Goal: Information Seeking & Learning: Learn about a topic

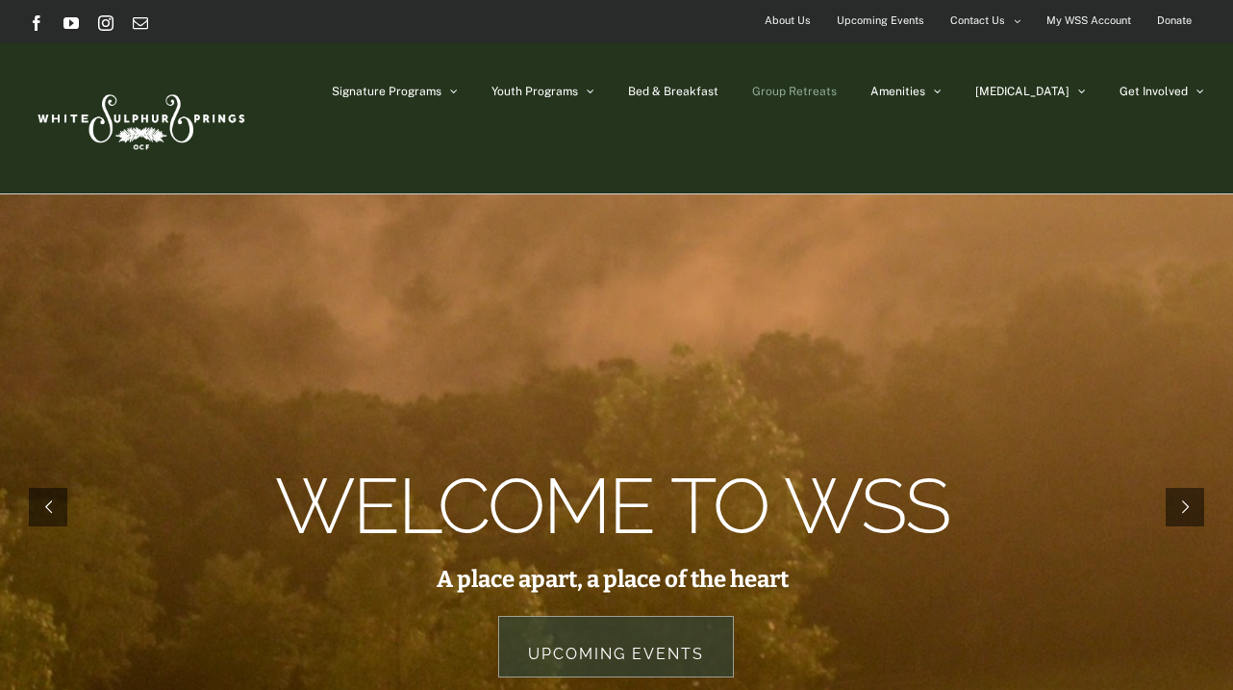
click at [837, 89] on span "Group Retreats" at bounding box center [794, 92] width 85 height 12
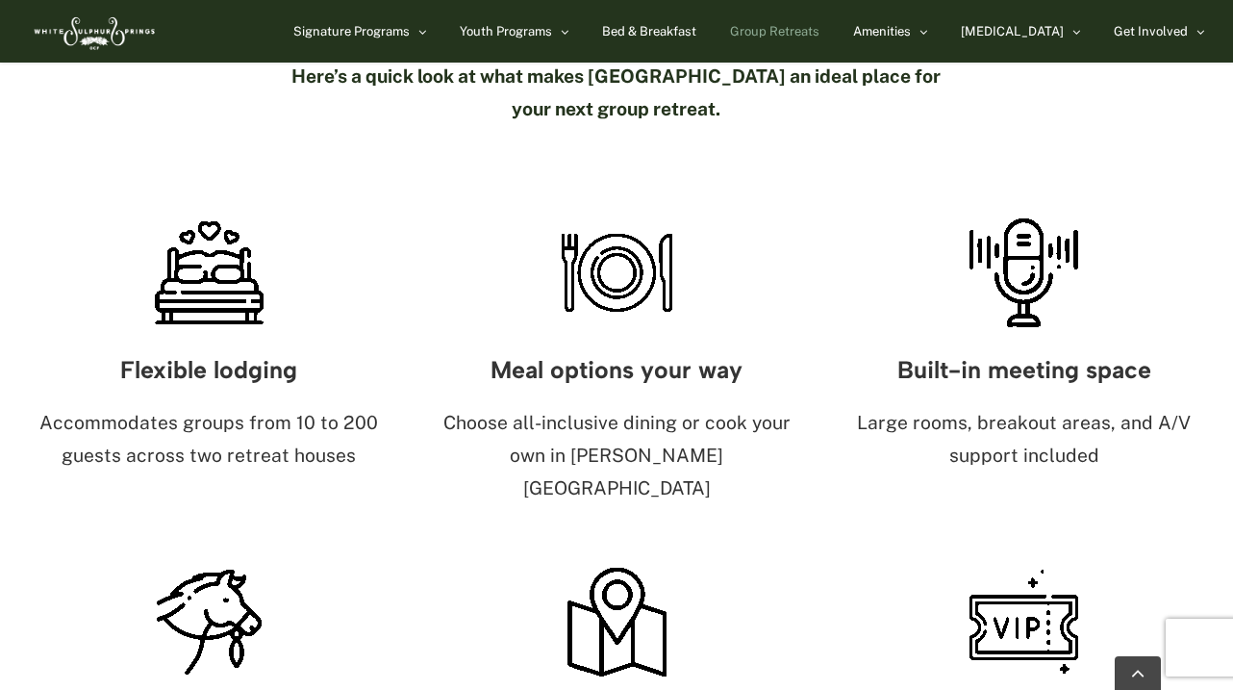
scroll to position [1048, 0]
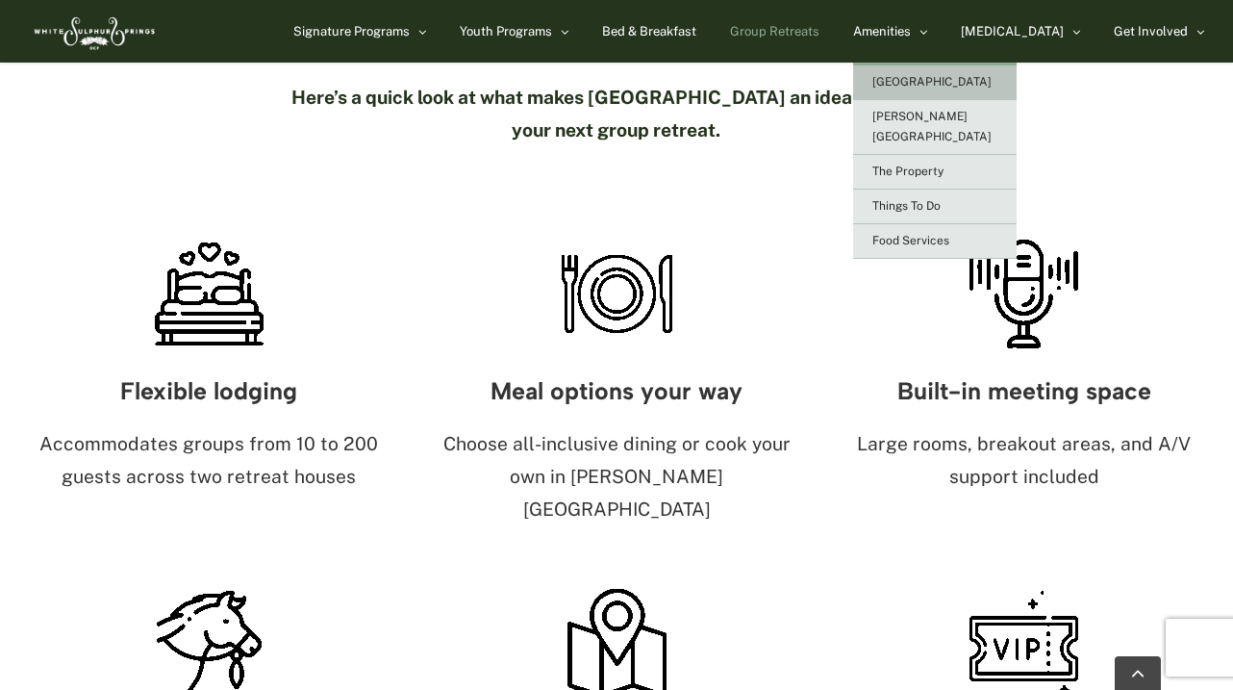
click at [974, 75] on span "[GEOGRAPHIC_DATA]" at bounding box center [932, 81] width 119 height 13
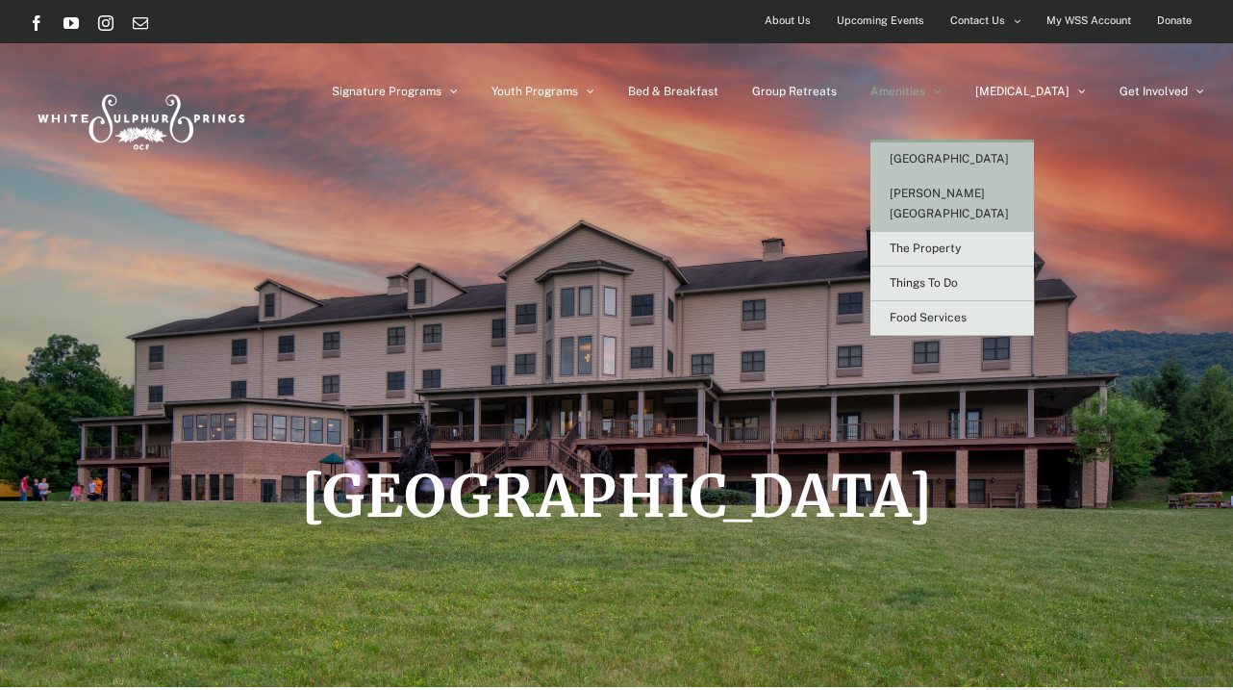
click at [995, 195] on span "[PERSON_NAME][GEOGRAPHIC_DATA]" at bounding box center [949, 204] width 119 height 34
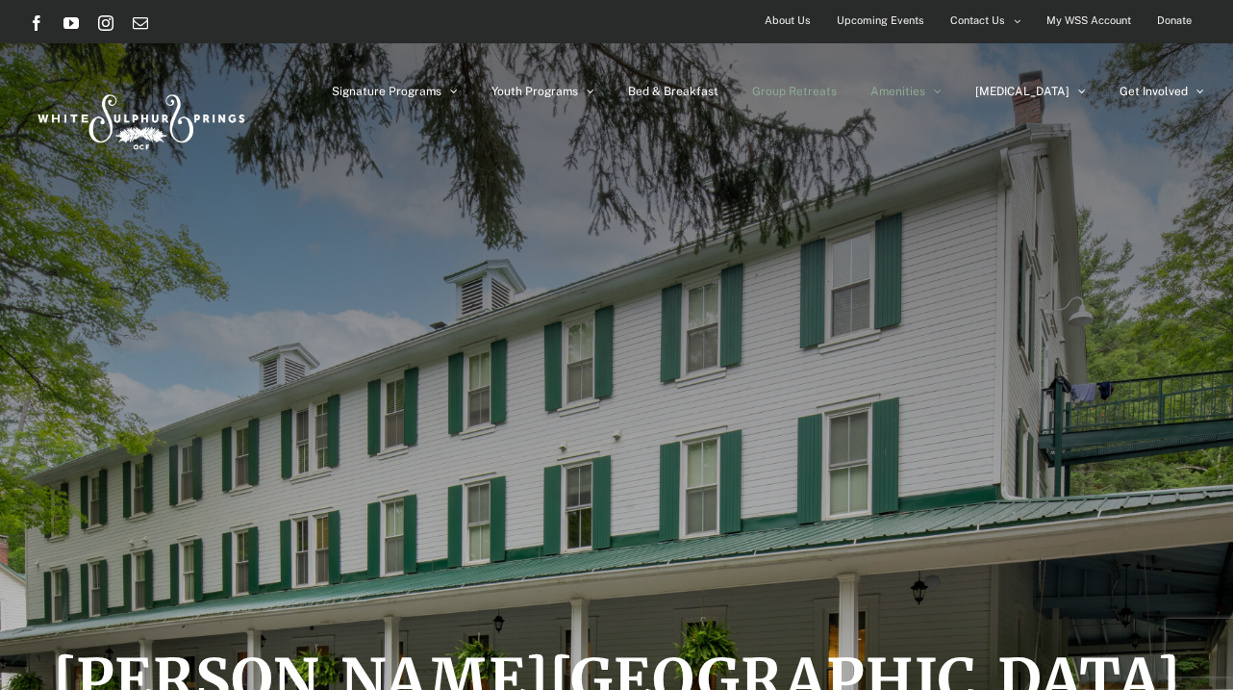
click at [837, 90] on span "Group Retreats" at bounding box center [794, 92] width 85 height 12
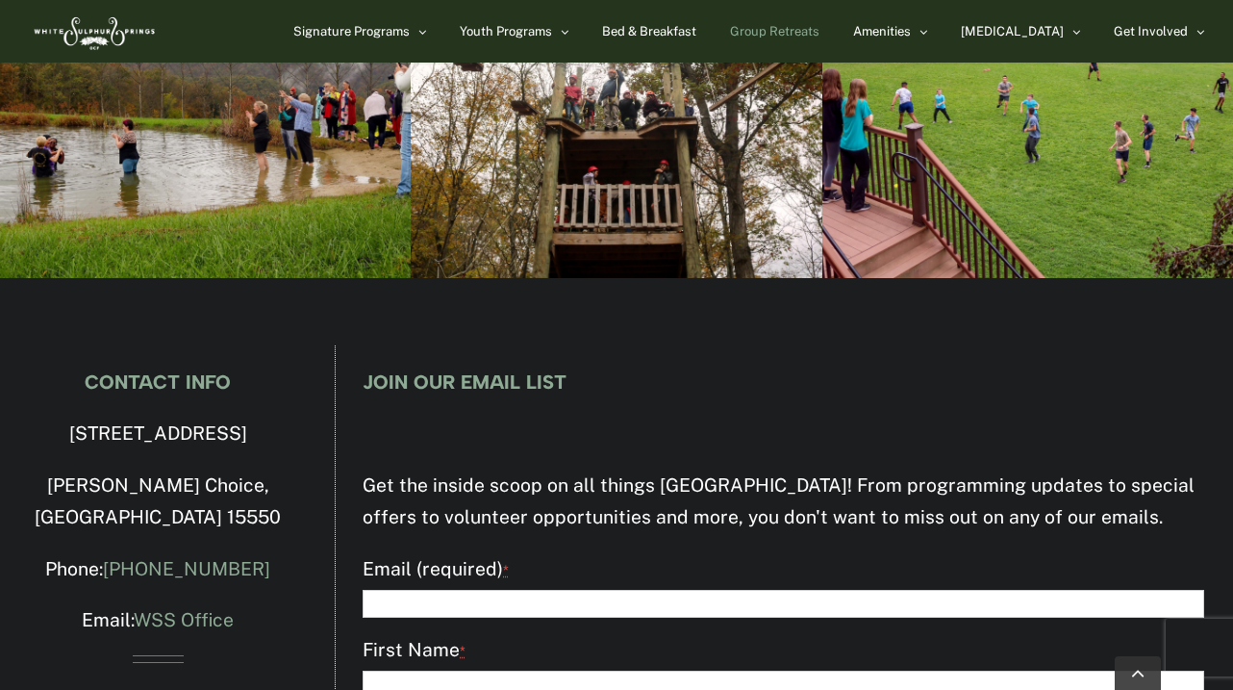
scroll to position [6782, 0]
